Goal: Task Accomplishment & Management: Complete application form

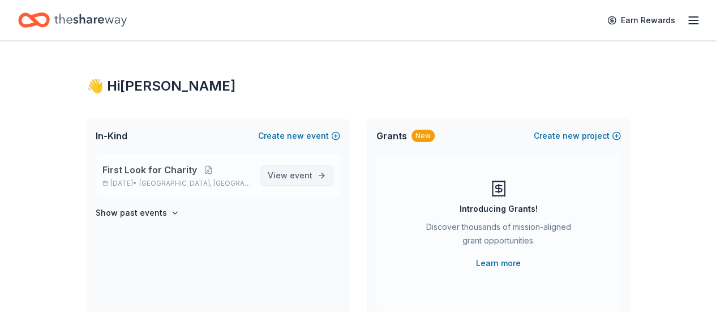
click at [307, 172] on span "event" at bounding box center [301, 175] width 23 height 10
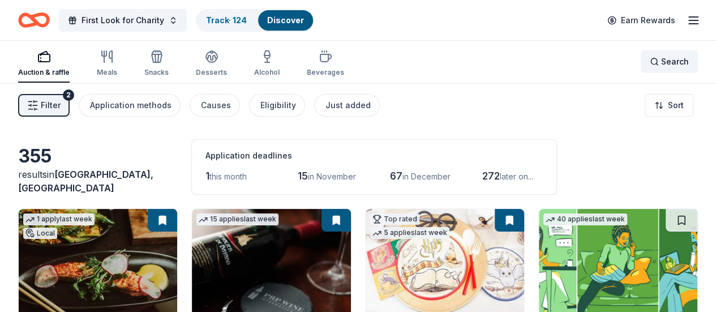
click at [661, 62] on span "Search" at bounding box center [675, 62] width 28 height 14
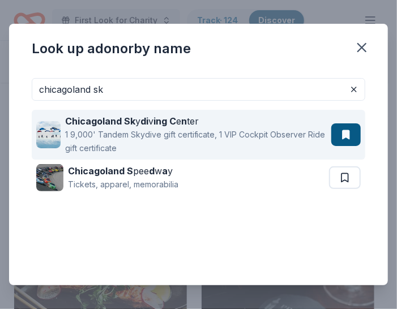
click at [230, 126] on div "Chicagoland Sk y di v ing C e n ter" at bounding box center [195, 121] width 261 height 14
click at [285, 139] on div "1 9,000' Tandem Skydive gift certificate, 1 VIP Cockpit Observer Ride gift cert…" at bounding box center [195, 141] width 261 height 27
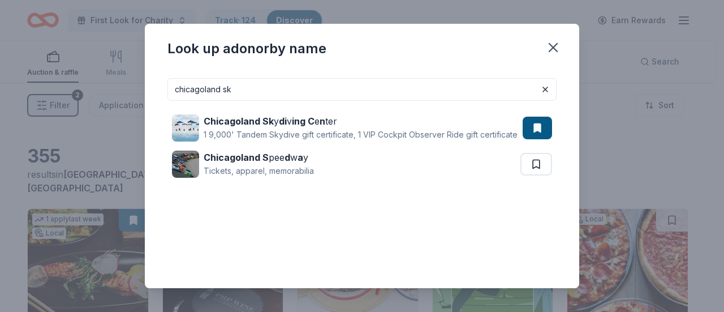
drag, startPoint x: 262, startPoint y: 90, endPoint x: 15, endPoint y: 96, distance: 247.8
click at [16, 94] on div "Look up a donor by name chicagoland sk Chicagoland Sk y di v ing C e n ter 1 9,…" at bounding box center [362, 156] width 724 height 312
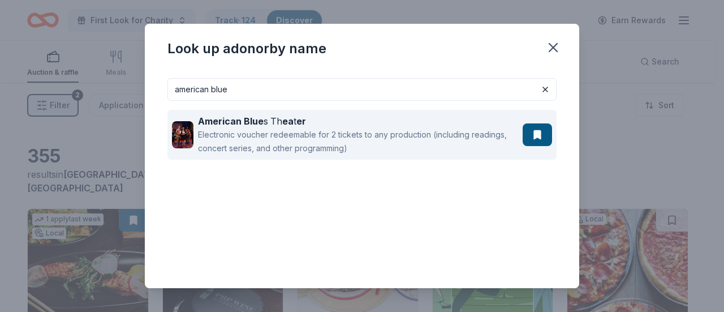
click at [378, 124] on div "American Blue s Th ea t er" at bounding box center [358, 121] width 320 height 14
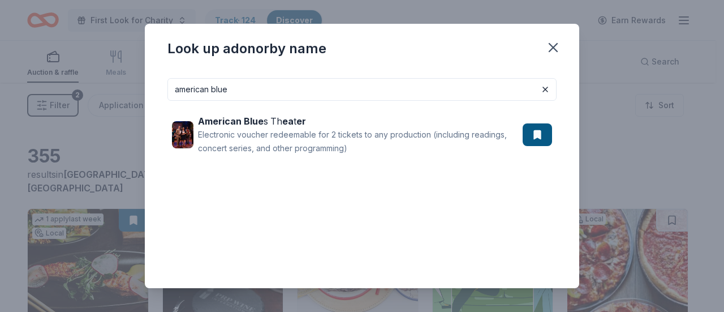
drag, startPoint x: 256, startPoint y: 87, endPoint x: 20, endPoint y: 88, distance: 235.9
click at [17, 88] on div "Look up a donor by name american blue American Blue s Th ea t er Electronic vou…" at bounding box center [362, 156] width 724 height 312
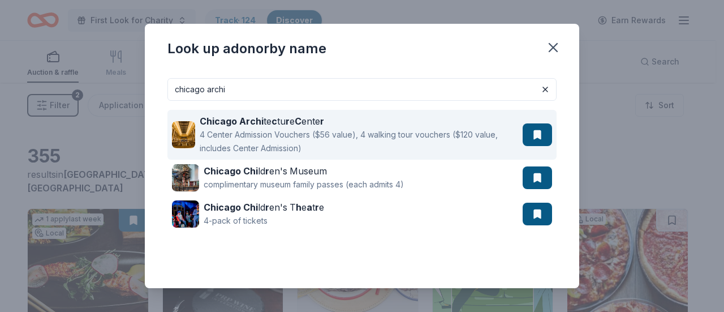
click at [351, 122] on div "Chicago Archi te c tu r e C ente r" at bounding box center [359, 121] width 318 height 14
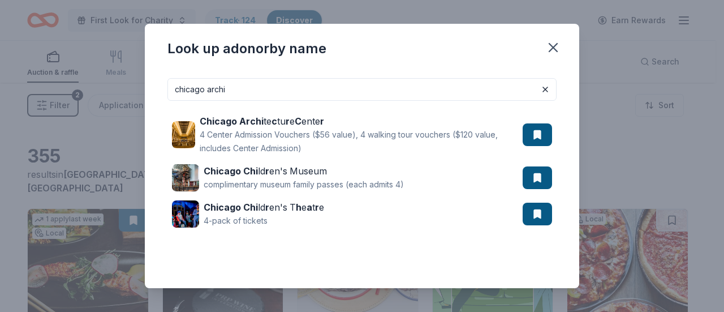
click at [251, 87] on input "chicago archi" at bounding box center [361, 89] width 389 height 23
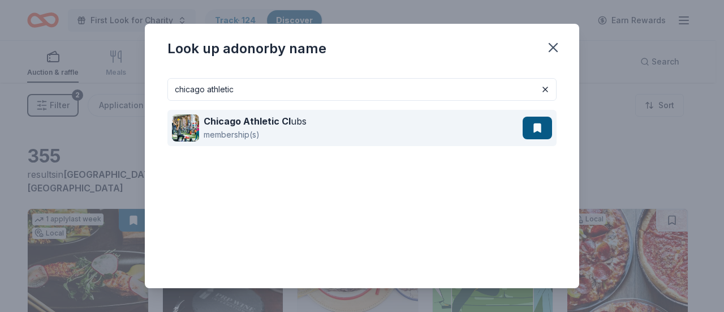
click at [341, 121] on div "Chicago Athletic Cl ubs membership(s)" at bounding box center [347, 128] width 351 height 36
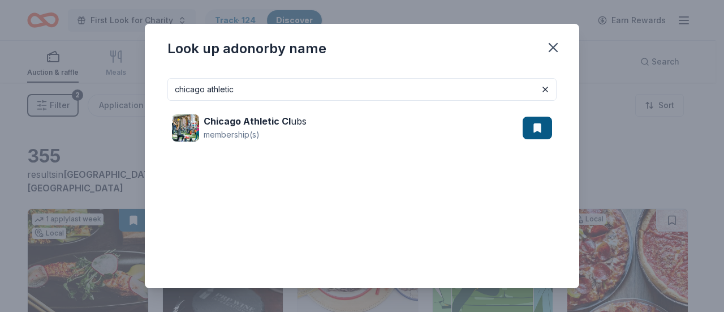
drag, startPoint x: 145, startPoint y: 77, endPoint x: 0, endPoint y: 78, distance: 144.8
click at [0, 78] on div "Look up a donor by name chicago athletic Chicago Athletic Cl ubs membership(s)" at bounding box center [362, 156] width 724 height 312
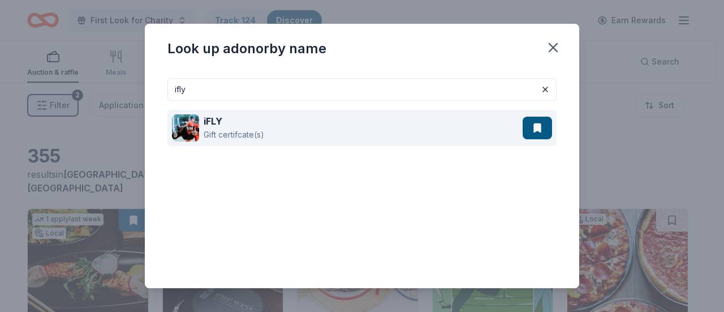
click at [323, 125] on div "iFLY Gift certifcate(s)" at bounding box center [347, 128] width 351 height 36
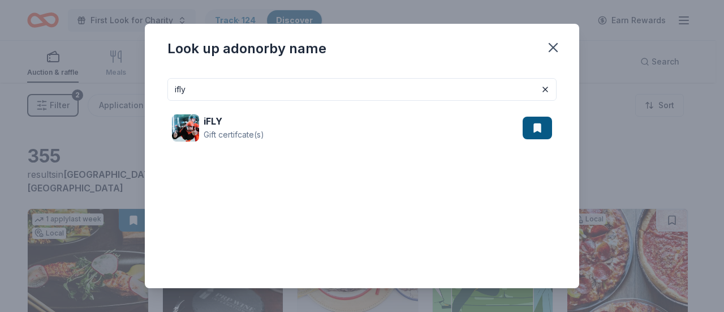
drag, startPoint x: 208, startPoint y: 88, endPoint x: 120, endPoint y: 91, distance: 88.3
click at [120, 91] on div "Look up a donor by name ifly iFLY Gift certifcate(s)" at bounding box center [362, 156] width 724 height 312
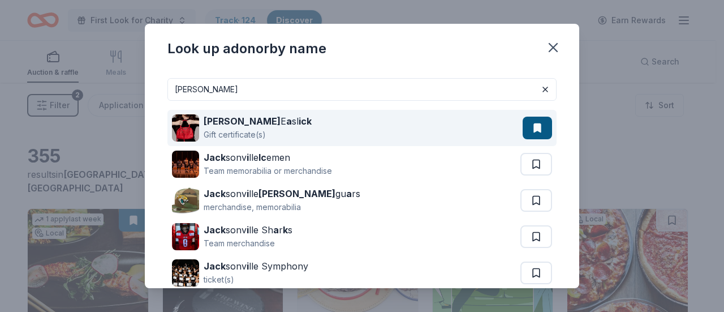
click at [294, 119] on div "Jacki E a sl ick Gift certificate(s)" at bounding box center [347, 128] width 351 height 36
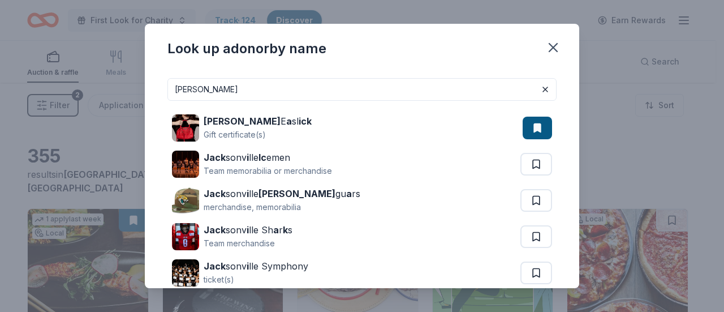
drag, startPoint x: 250, startPoint y: 92, endPoint x: 45, endPoint y: 83, distance: 205.0
click at [47, 83] on div "Look up a donor by name jacki Jacki E a sl ick Gift certificate(s) Jack sonv i …" at bounding box center [362, 156] width 724 height 312
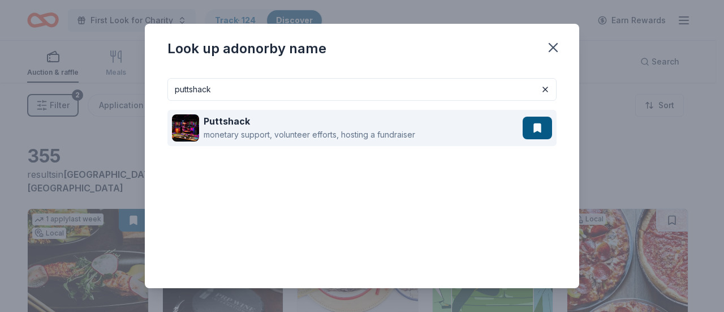
type input "puttshack"
click at [410, 122] on div "Puttshack" at bounding box center [310, 121] width 212 height 14
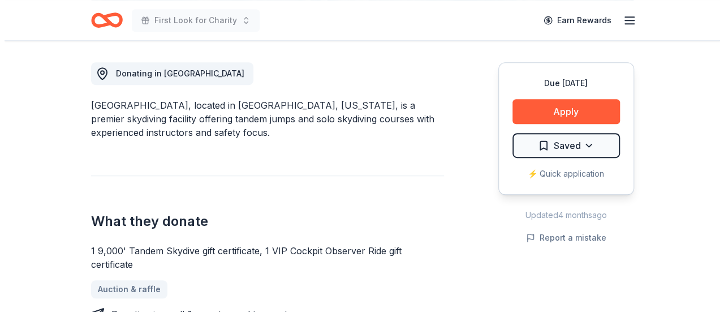
scroll to position [339, 0]
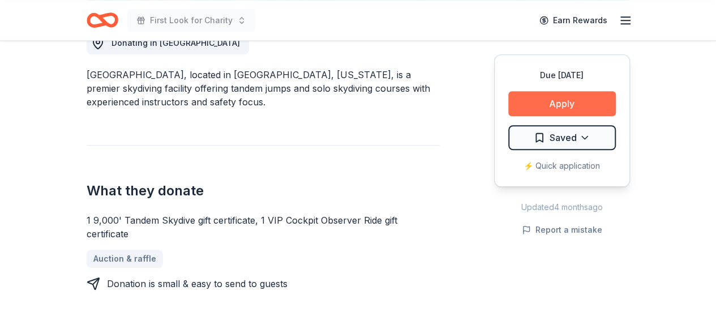
click at [584, 101] on button "Apply" at bounding box center [561, 103] width 107 height 25
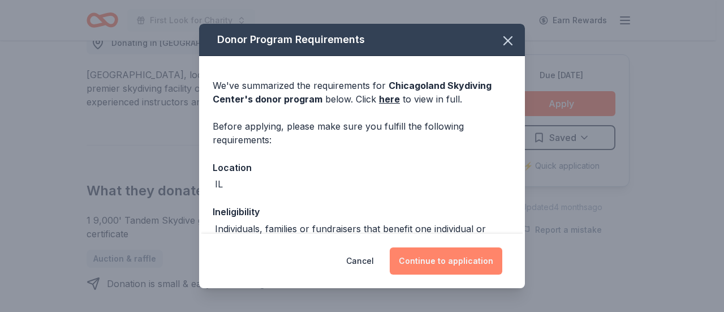
click at [464, 262] on button "Continue to application" at bounding box center [446, 260] width 113 height 27
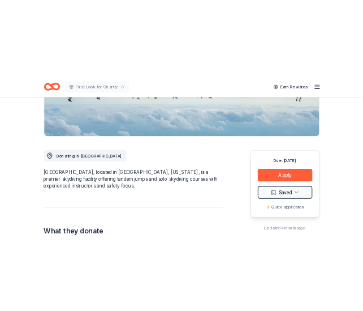
scroll to position [339, 0]
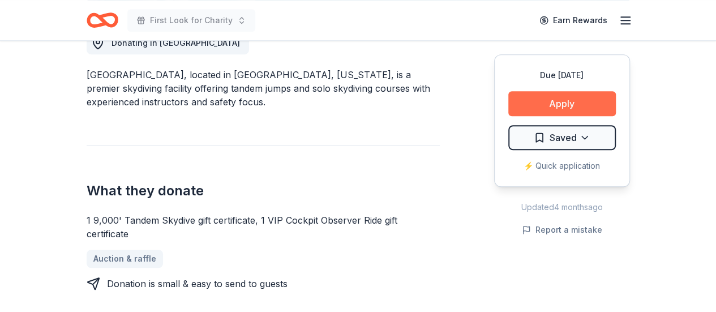
click at [579, 102] on button "Apply" at bounding box center [561, 103] width 107 height 25
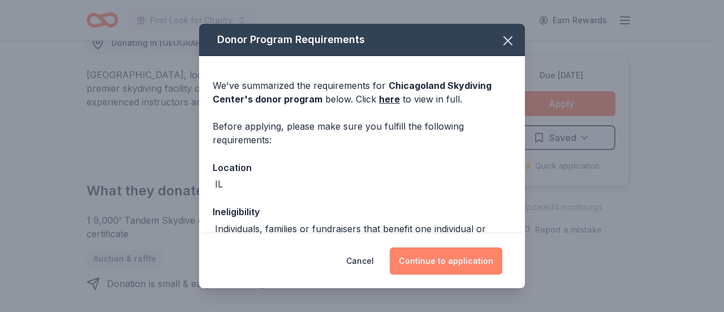
click at [458, 261] on button "Continue to application" at bounding box center [446, 260] width 113 height 27
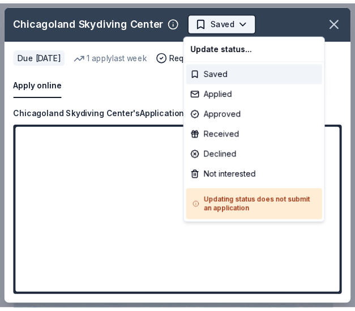
scroll to position [0, 0]
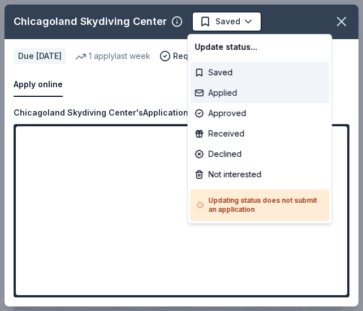
click at [239, 89] on div "Applied" at bounding box center [259, 93] width 139 height 20
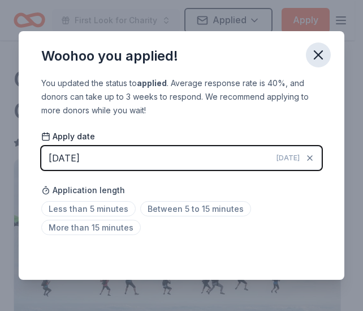
click at [319, 50] on icon "button" at bounding box center [319, 55] width 16 height 16
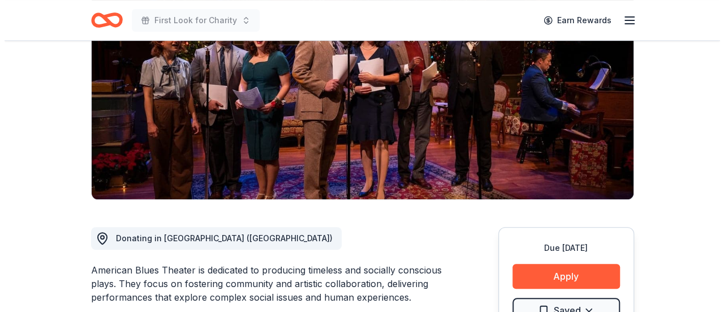
scroll to position [170, 0]
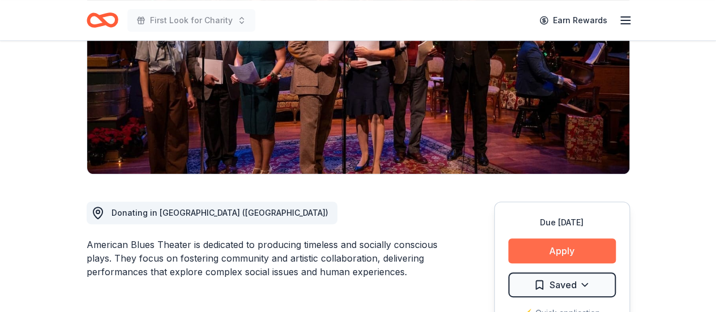
click at [586, 247] on button "Apply" at bounding box center [561, 250] width 107 height 25
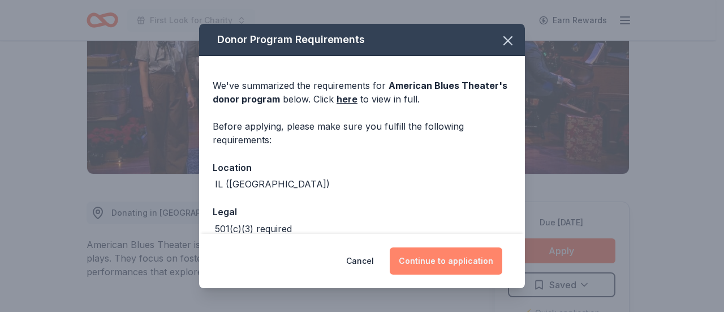
click at [468, 255] on button "Continue to application" at bounding box center [446, 260] width 113 height 27
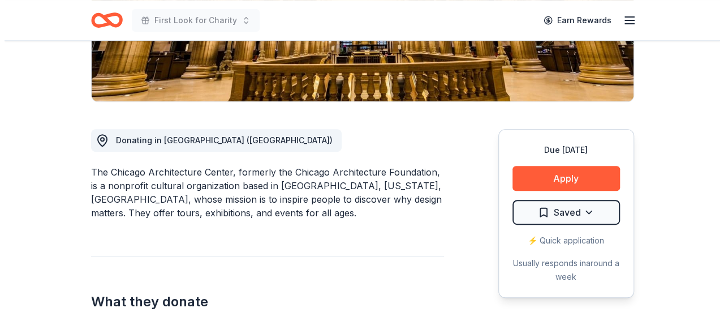
scroll to position [283, 0]
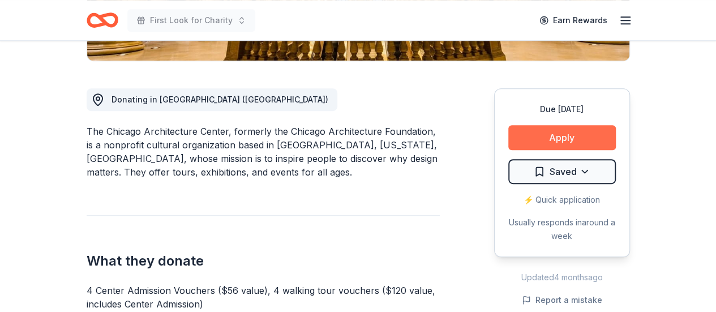
click at [554, 131] on button "Apply" at bounding box center [561, 137] width 107 height 25
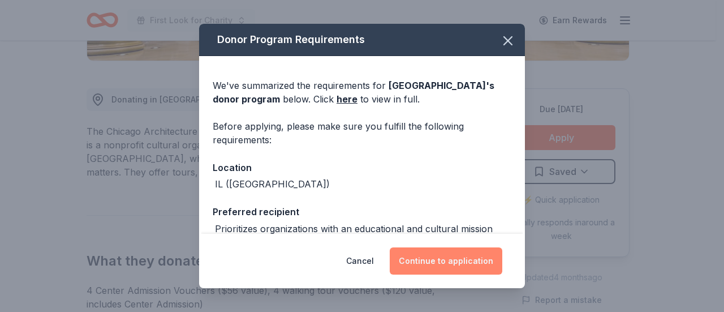
click at [476, 260] on button "Continue to application" at bounding box center [446, 260] width 113 height 27
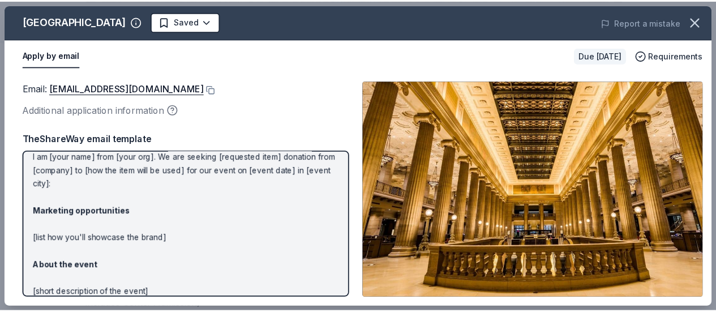
scroll to position [0, 0]
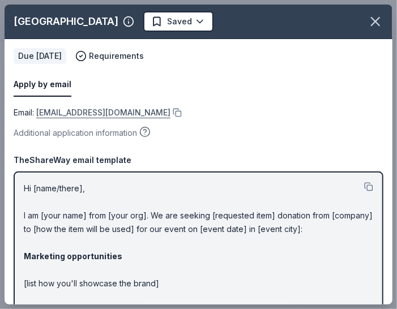
click at [106, 107] on link "donationrequests@architecture.org" at bounding box center [103, 113] width 134 height 14
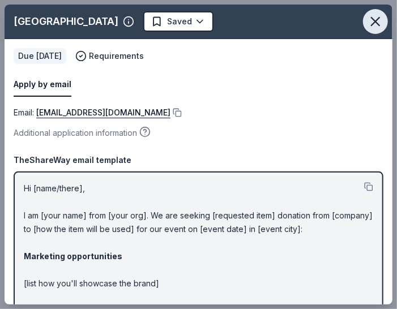
click at [371, 19] on icon "button" at bounding box center [375, 22] width 8 height 8
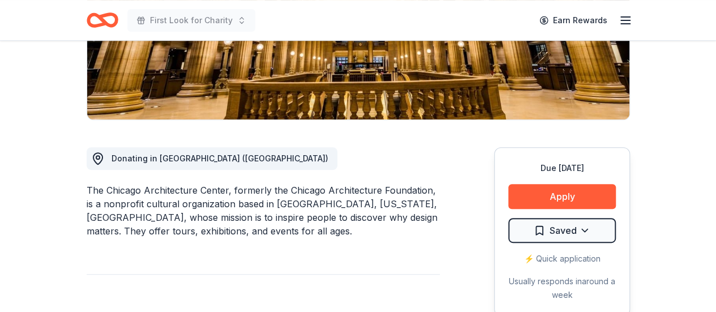
scroll to position [57, 0]
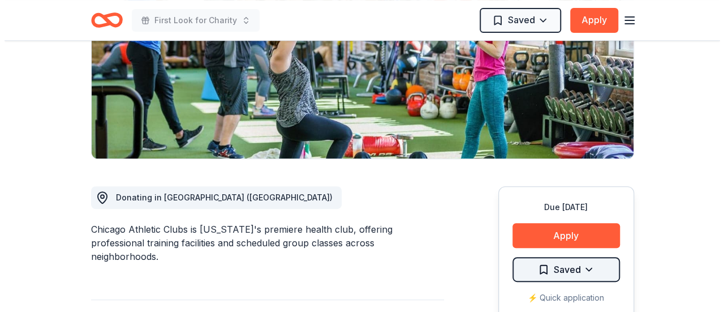
scroll to position [226, 0]
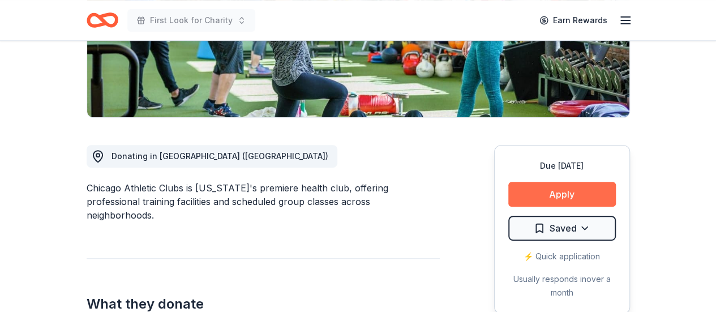
click at [578, 186] on button "Apply" at bounding box center [561, 194] width 107 height 25
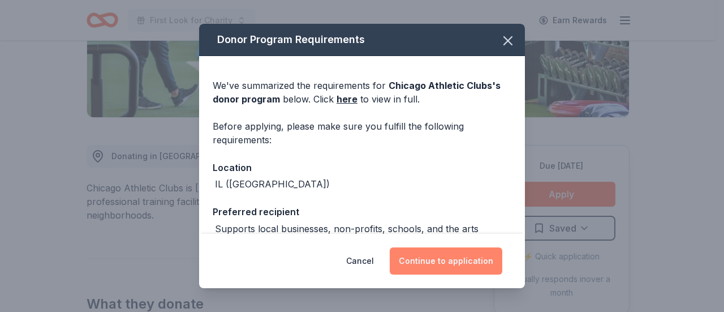
click at [443, 260] on button "Continue to application" at bounding box center [446, 260] width 113 height 27
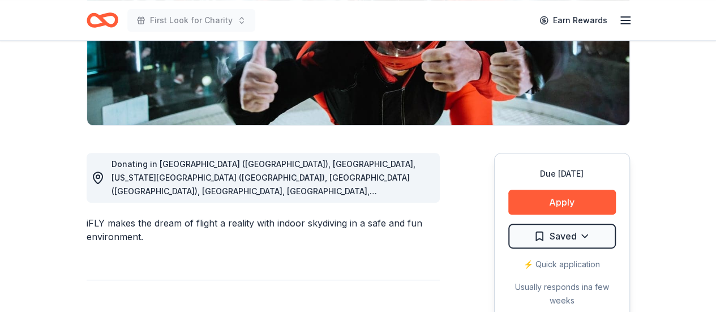
scroll to position [283, 0]
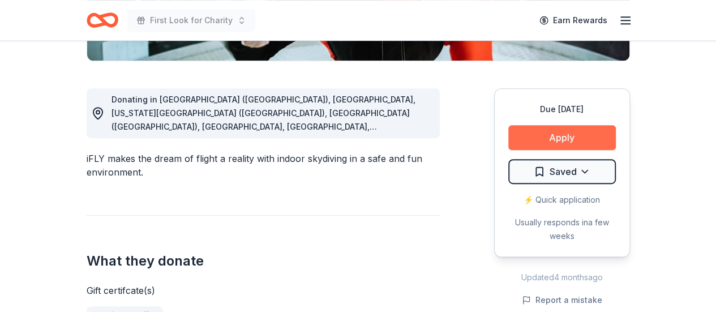
click at [591, 132] on button "Apply" at bounding box center [561, 137] width 107 height 25
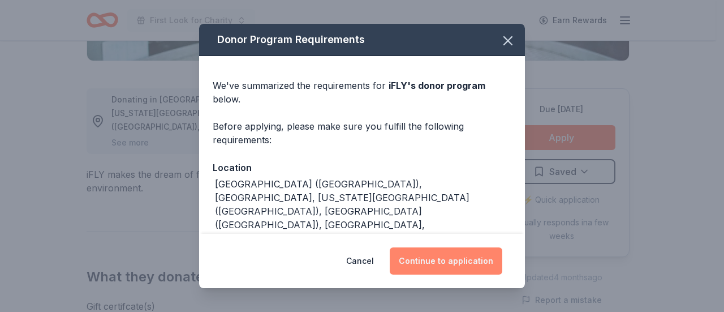
click at [463, 259] on button "Continue to application" at bounding box center [446, 260] width 113 height 27
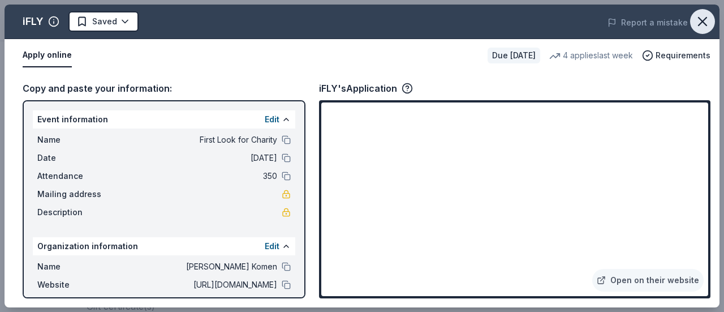
click at [708, 20] on icon "button" at bounding box center [703, 22] width 16 height 16
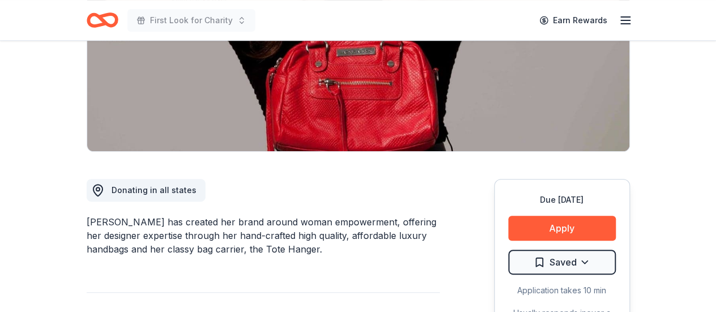
scroll to position [226, 0]
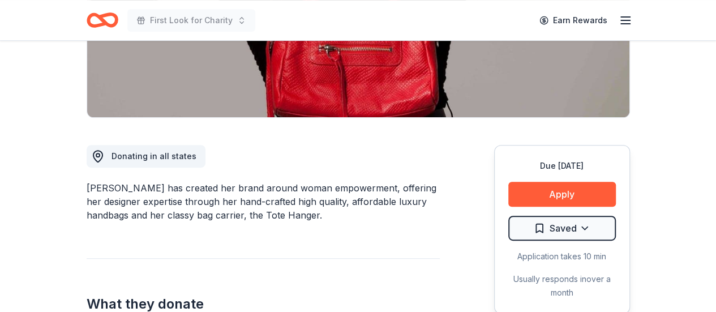
click at [589, 179] on div "Due in 91 days Apply Saved Application takes 10 min Usually responds in over a …" at bounding box center [562, 229] width 136 height 169
click at [597, 185] on button "Apply" at bounding box center [561, 194] width 107 height 25
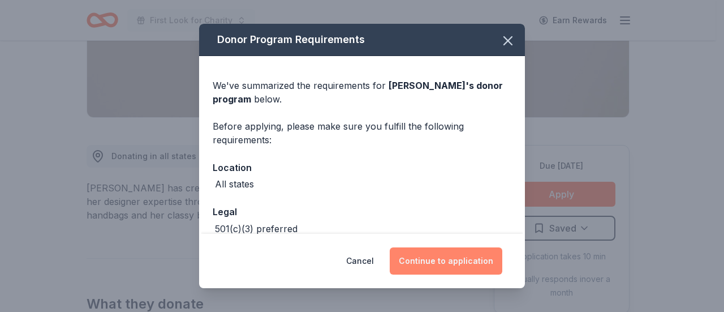
click at [476, 258] on button "Continue to application" at bounding box center [446, 260] width 113 height 27
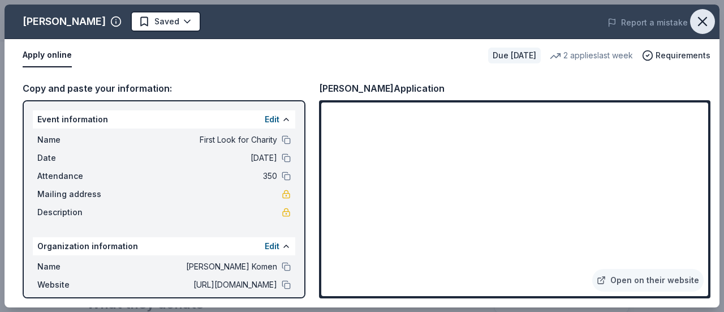
click at [705, 23] on icon "button" at bounding box center [703, 22] width 16 height 16
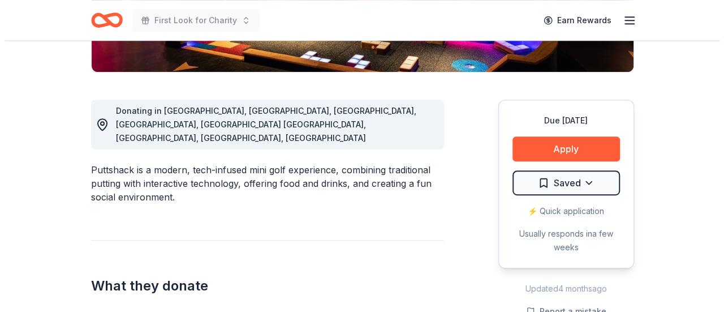
scroll to position [283, 0]
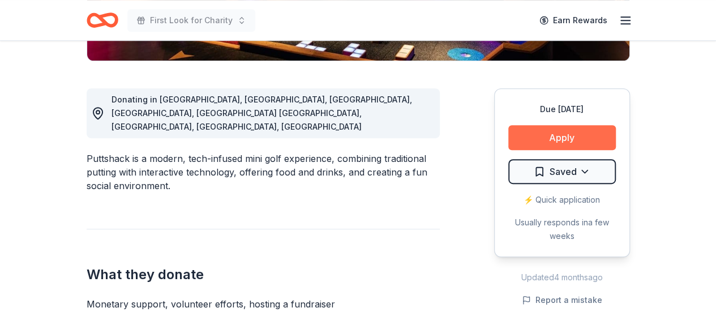
click at [588, 130] on button "Apply" at bounding box center [561, 137] width 107 height 25
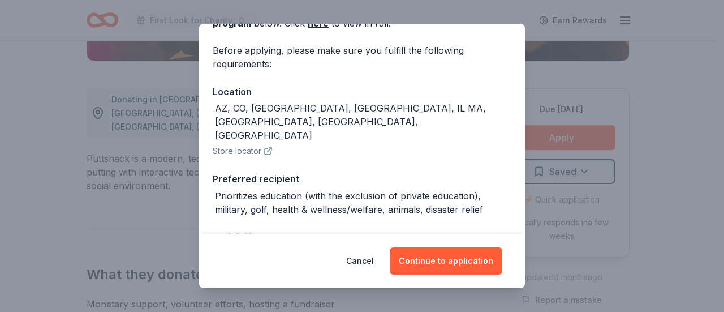
scroll to position [170, 0]
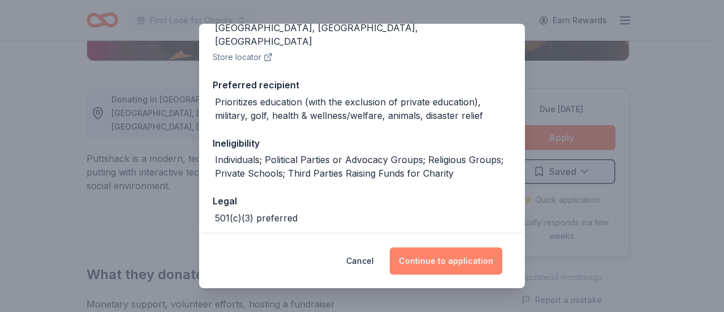
click at [466, 256] on button "Continue to application" at bounding box center [446, 260] width 113 height 27
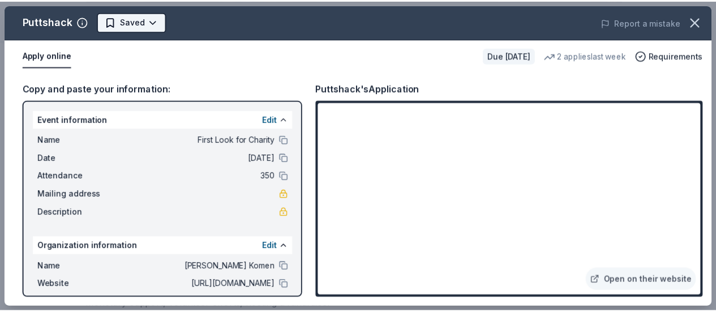
scroll to position [0, 0]
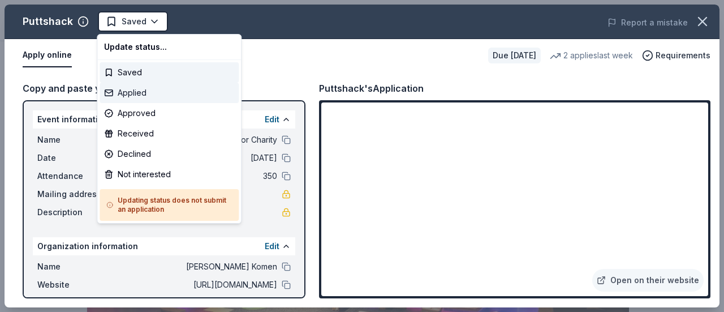
click at [149, 87] on div "Applied" at bounding box center [169, 93] width 139 height 20
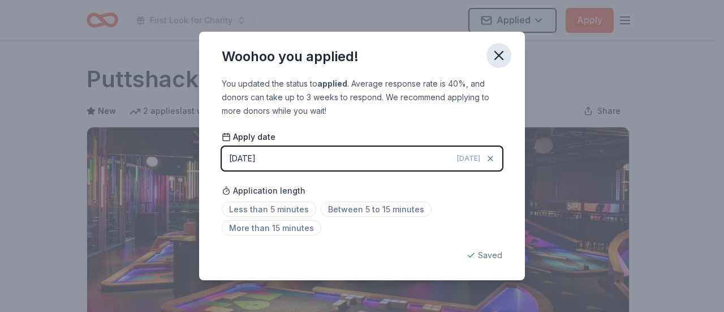
click at [498, 51] on icon "button" at bounding box center [499, 56] width 16 height 16
